Goal: Task Accomplishment & Management: Manage account settings

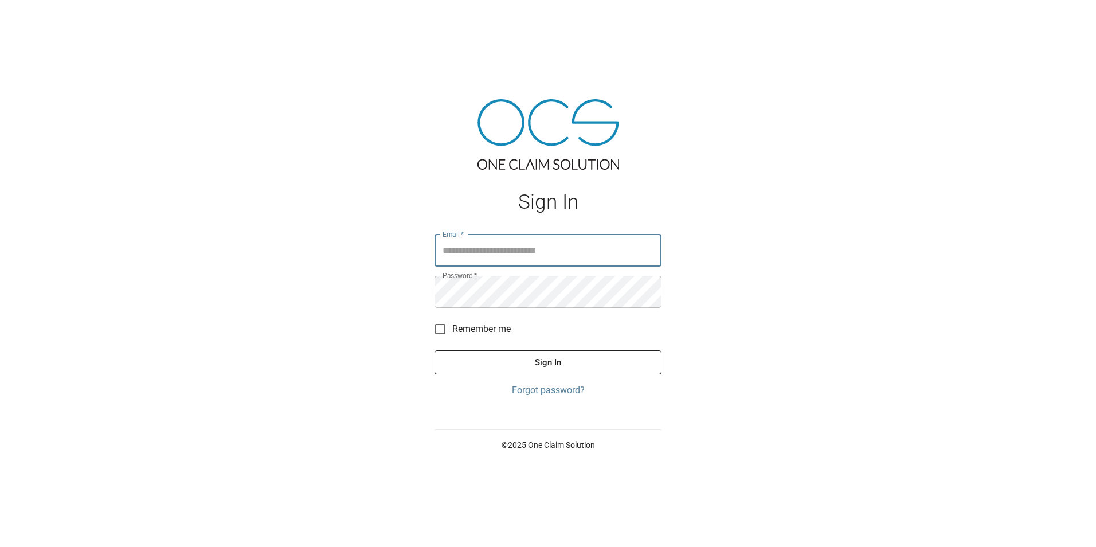
type input "**********"
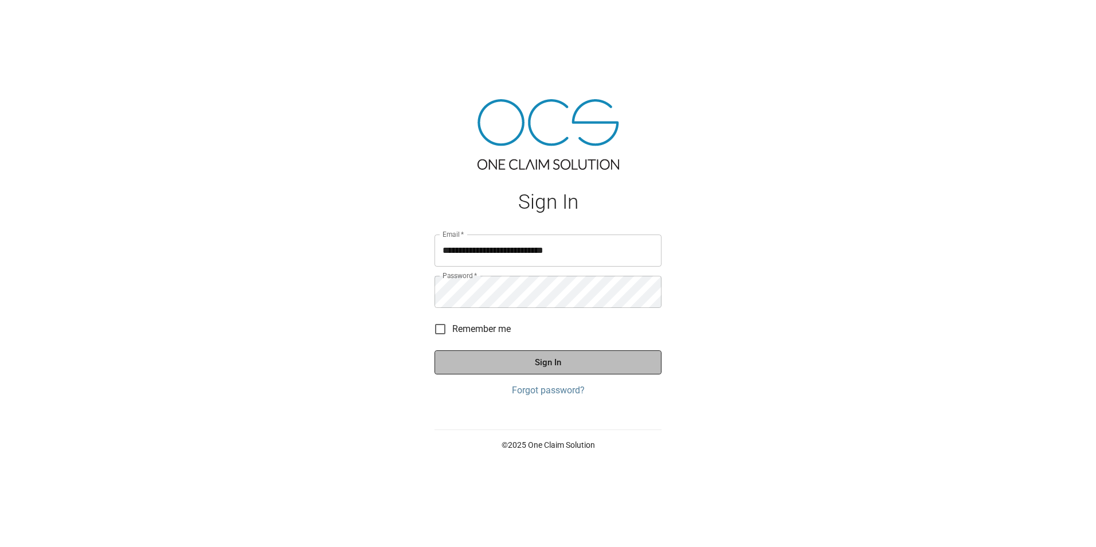
click at [552, 367] on button "Sign In" at bounding box center [547, 362] width 227 height 24
